Goal: Information Seeking & Learning: Find specific fact

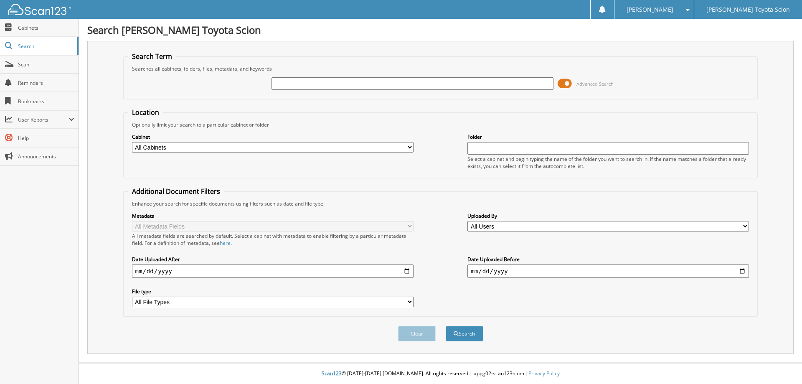
click at [291, 84] on input "text" at bounding box center [413, 83] width 282 height 13
click at [333, 83] on input "[PERSON_NAME]" at bounding box center [413, 83] width 282 height 13
type input "[PERSON_NAME]"
click at [446, 326] on button "Search" at bounding box center [465, 333] width 38 height 15
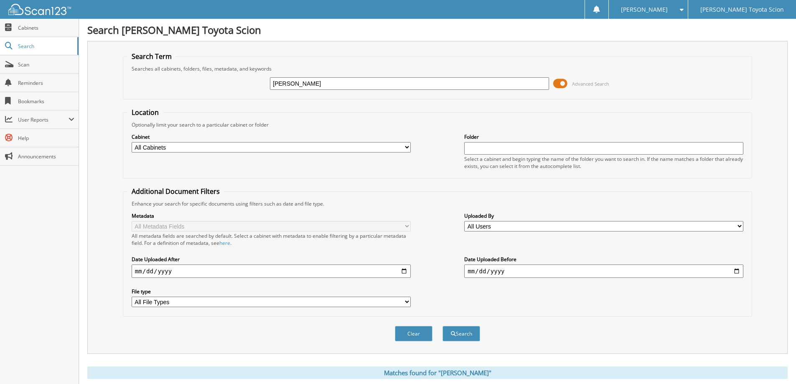
click at [341, 84] on input "[PERSON_NAME]" at bounding box center [409, 83] width 279 height 13
type input "d"
type input "37248"
click at [563, 82] on span at bounding box center [560, 83] width 14 height 13
